Goal: Information Seeking & Learning: Learn about a topic

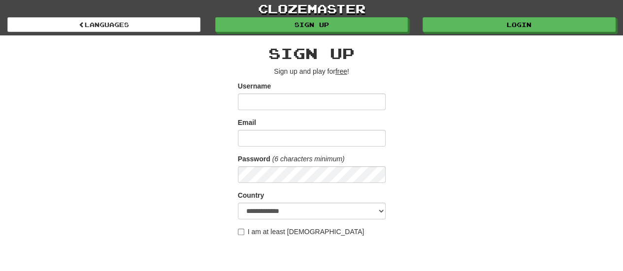
scroll to position [0, 0]
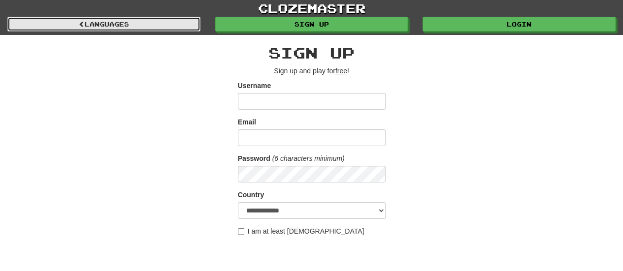
click at [178, 23] on link "Languages" at bounding box center [103, 24] width 193 height 15
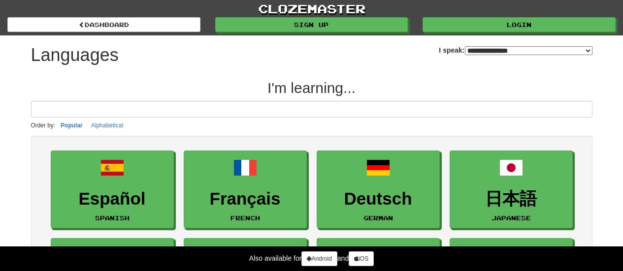
select select "*******"
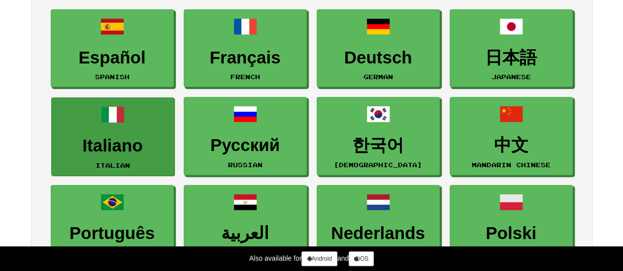
scroll to position [141, 0]
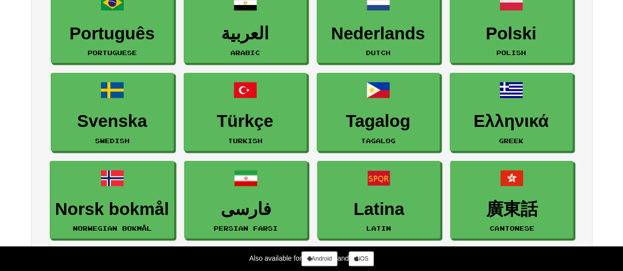
scroll to position [370, 0]
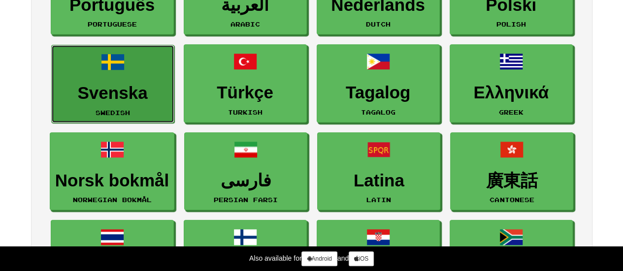
click at [84, 99] on h3 "Svenska" at bounding box center [113, 93] width 112 height 19
